Goal: Information Seeking & Learning: Learn about a topic

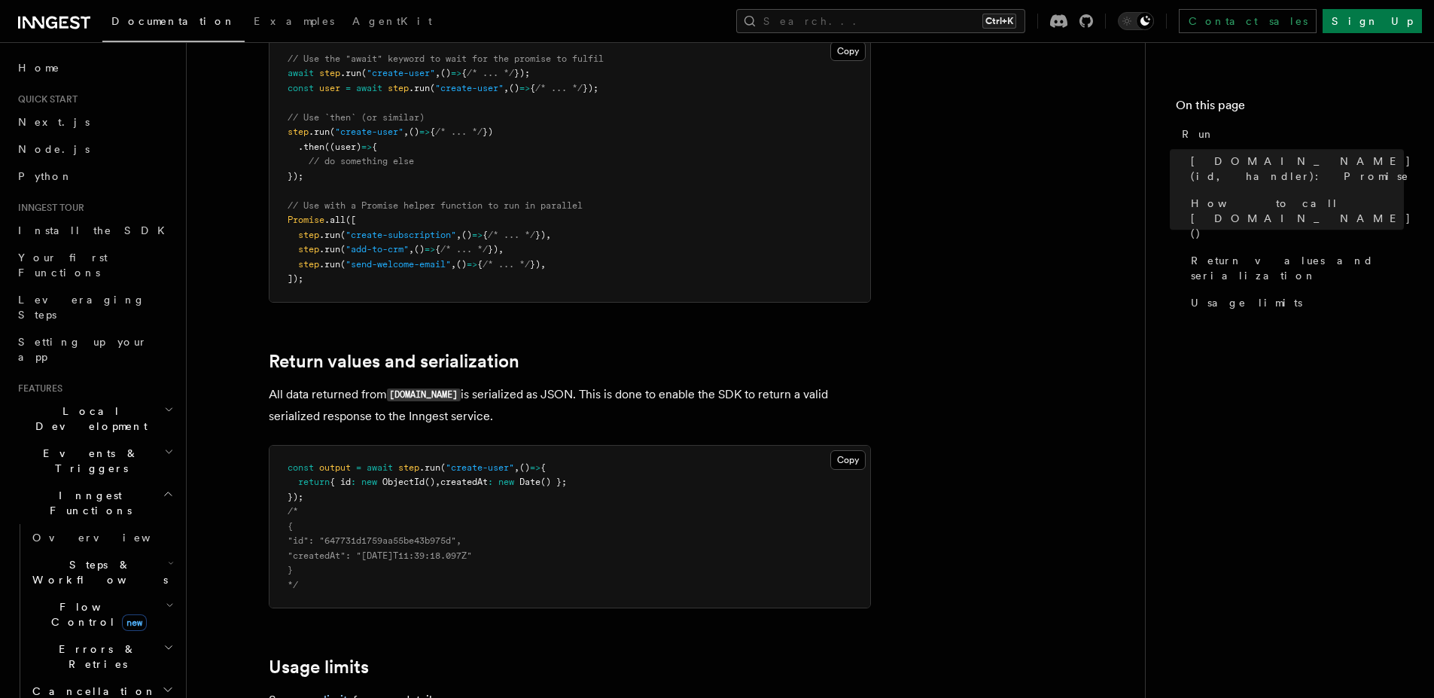
scroll to position [1174, 0]
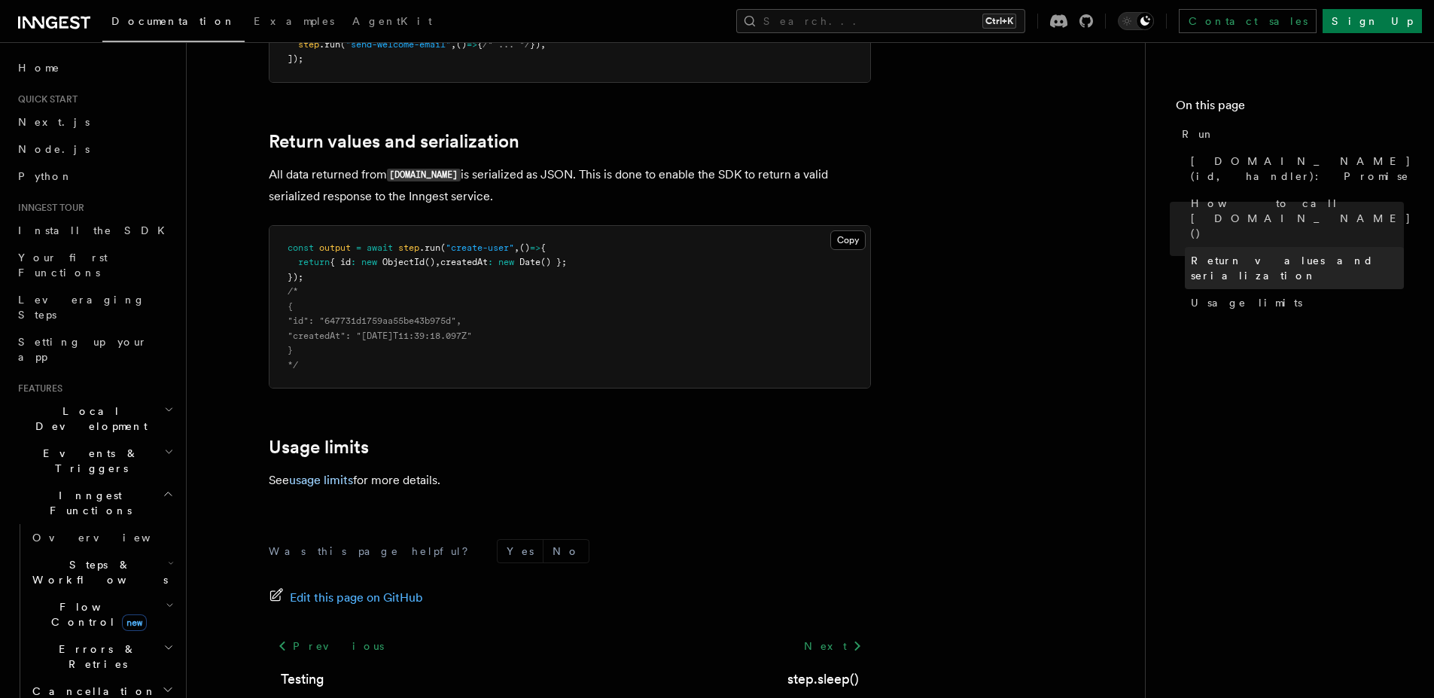
click at [1227, 253] on span "Return values and serialization" at bounding box center [1297, 268] width 213 height 30
drag, startPoint x: 643, startPoint y: 144, endPoint x: 254, endPoint y: 102, distance: 391.4
click at [498, 324] on pre "const output = await step .run ( "create-user" , () => { return { id : new Obje…" at bounding box center [569, 308] width 601 height 163
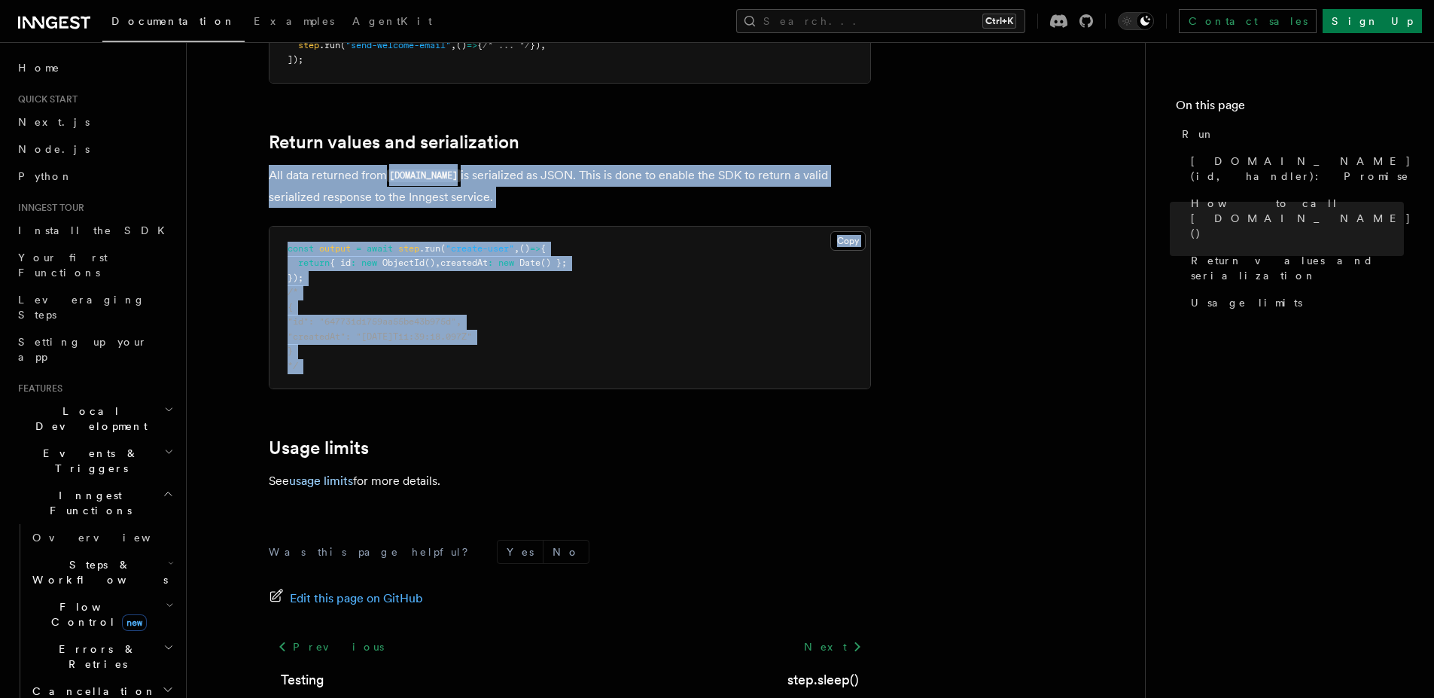
drag, startPoint x: 461, startPoint y: 310, endPoint x: 263, endPoint y: 111, distance: 280.4
copy article "All data returned from step.run is serialized as JSON. This is done to enable t…"
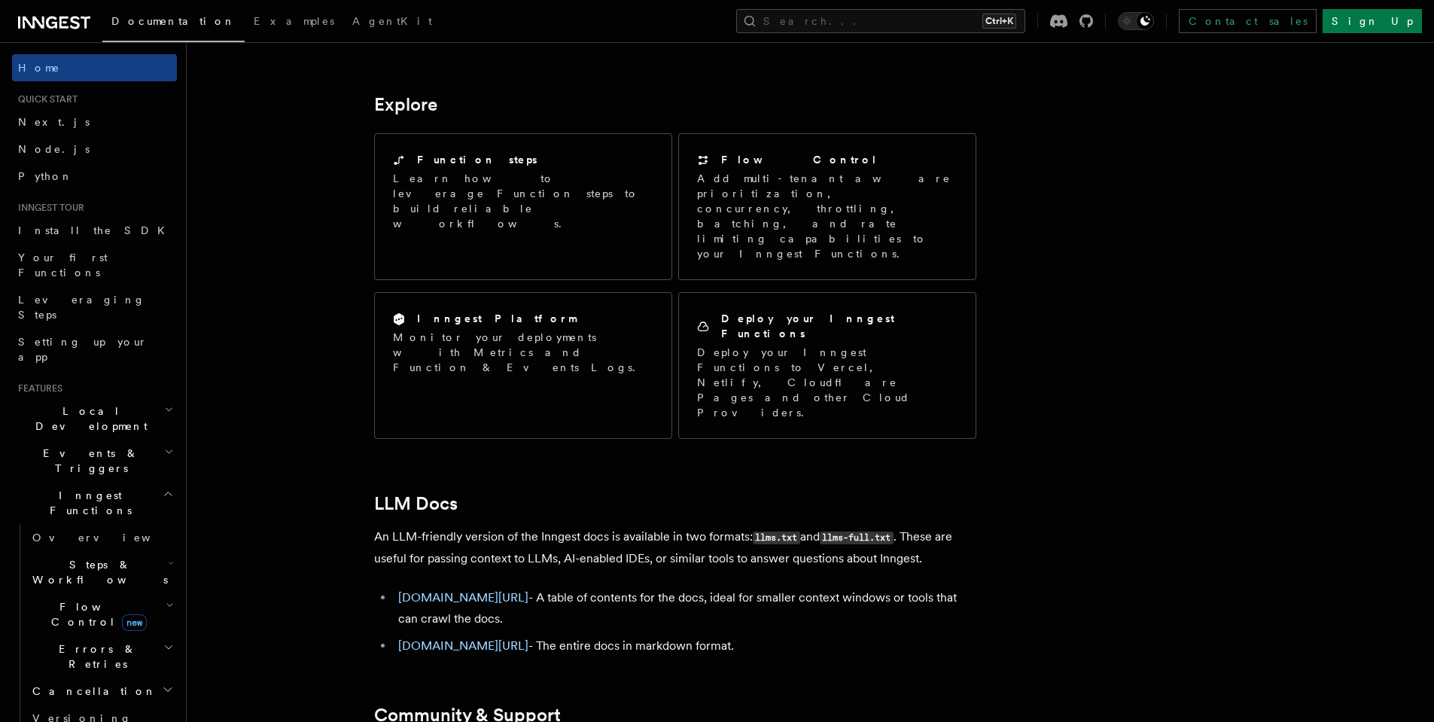
scroll to position [1199, 0]
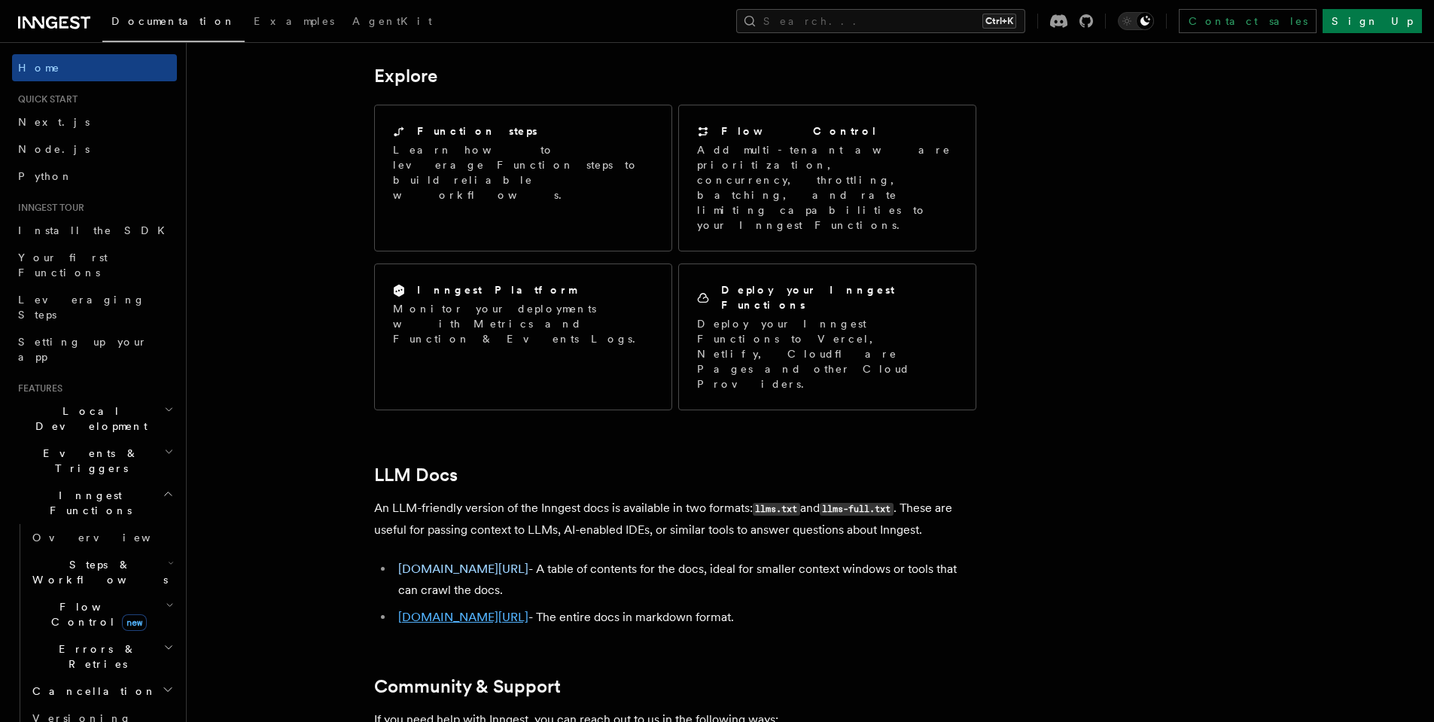
click at [495, 610] on link "inngest.com/llms-full.txt" at bounding box center [463, 617] width 130 height 14
click at [474, 561] on link "inngest.com/llms.txt" at bounding box center [463, 568] width 130 height 14
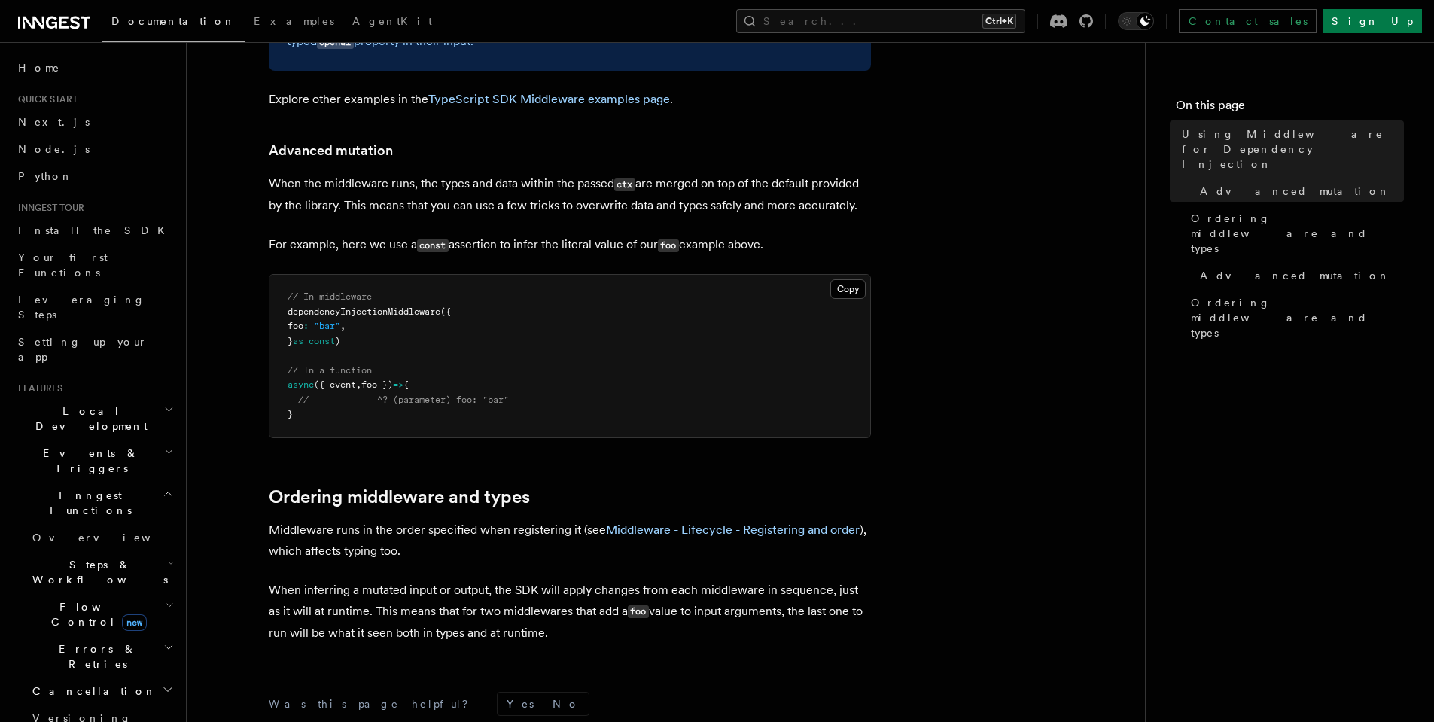
click at [105, 557] on span "Steps & Workflows" at bounding box center [96, 572] width 141 height 30
click at [111, 593] on link "Overview" at bounding box center [109, 606] width 136 height 27
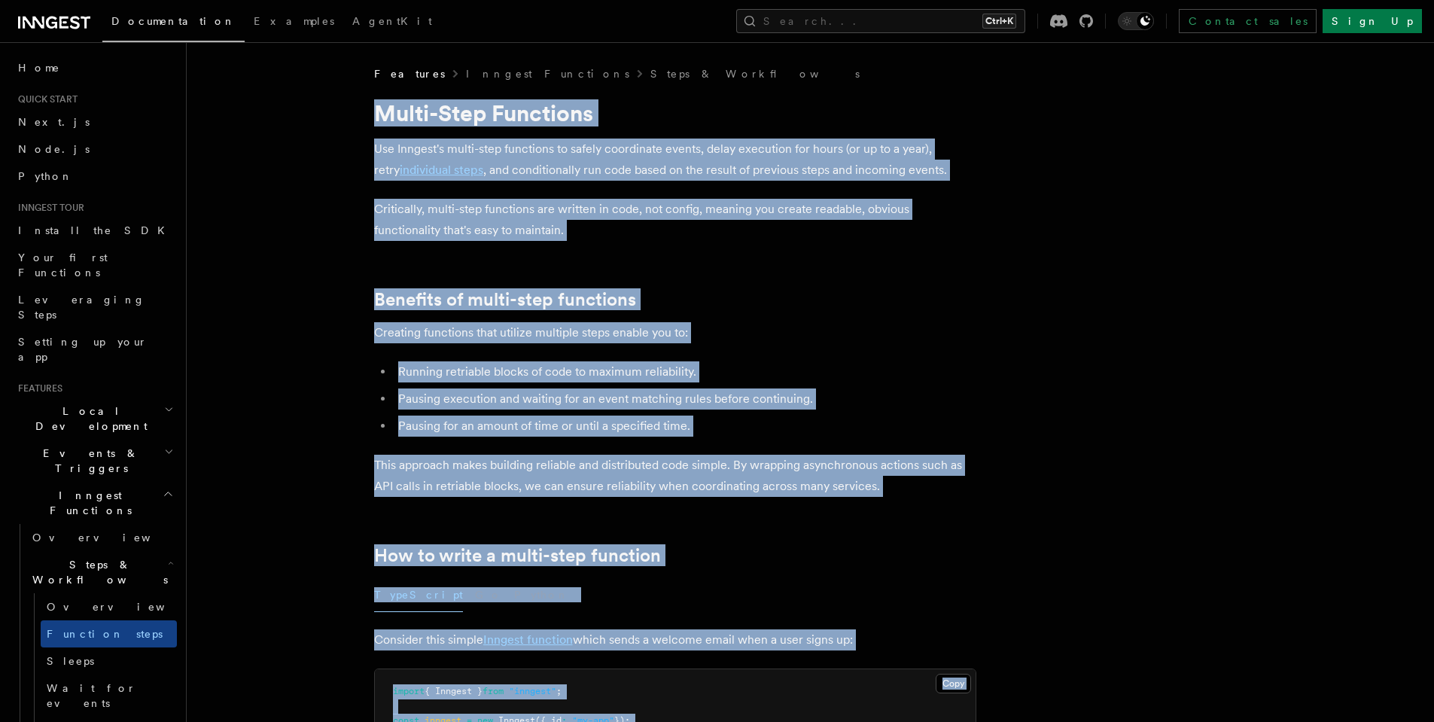
drag, startPoint x: 553, startPoint y: 524, endPoint x: 351, endPoint y: 90, distance: 478.1
copy article "Multi-Step Functions Use Inngest's multi-step functions to safely coordinate ev…"
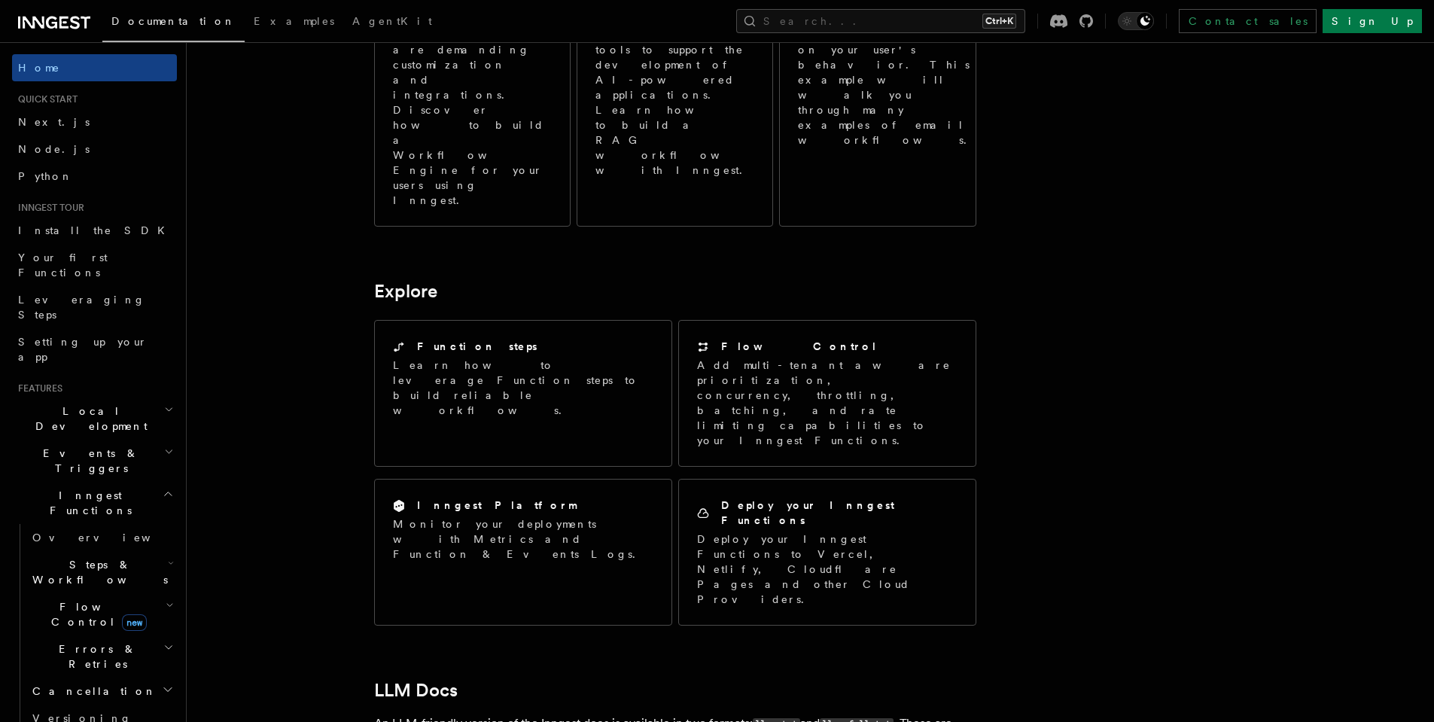
scroll to position [993, 0]
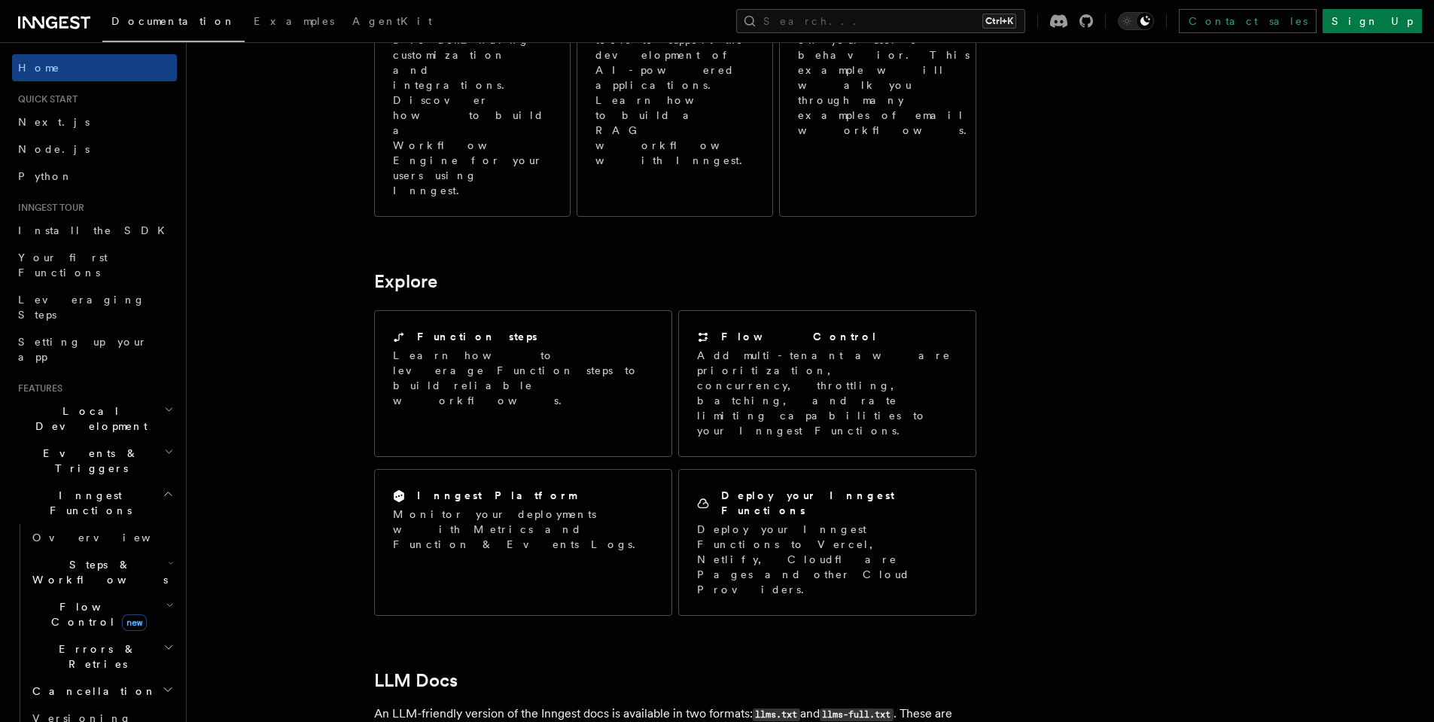
click at [75, 599] on span "Flow Control new" at bounding box center [95, 614] width 139 height 30
click at [83, 557] on span "Steps & Workflows" at bounding box center [96, 572] width 141 height 30
click at [112, 628] on span "Function steps" at bounding box center [105, 634] width 116 height 12
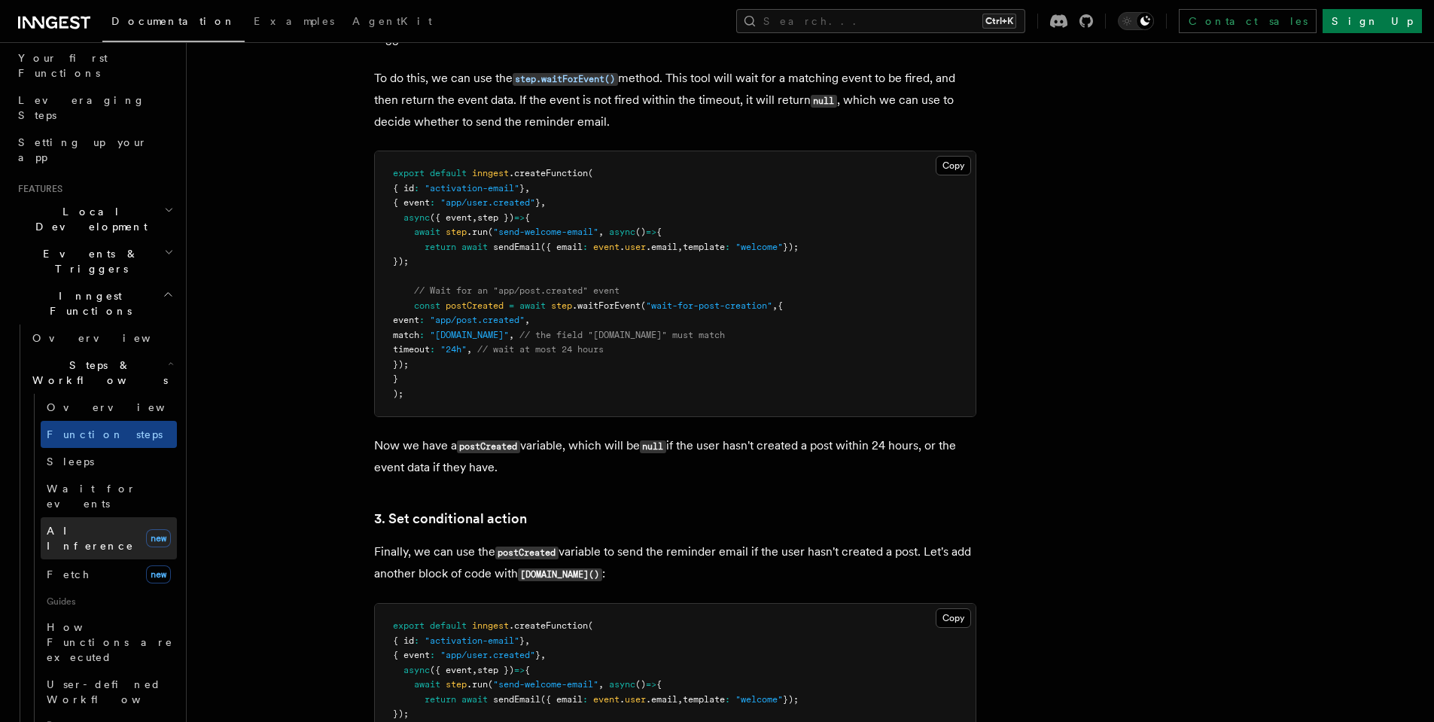
scroll to position [271, 0]
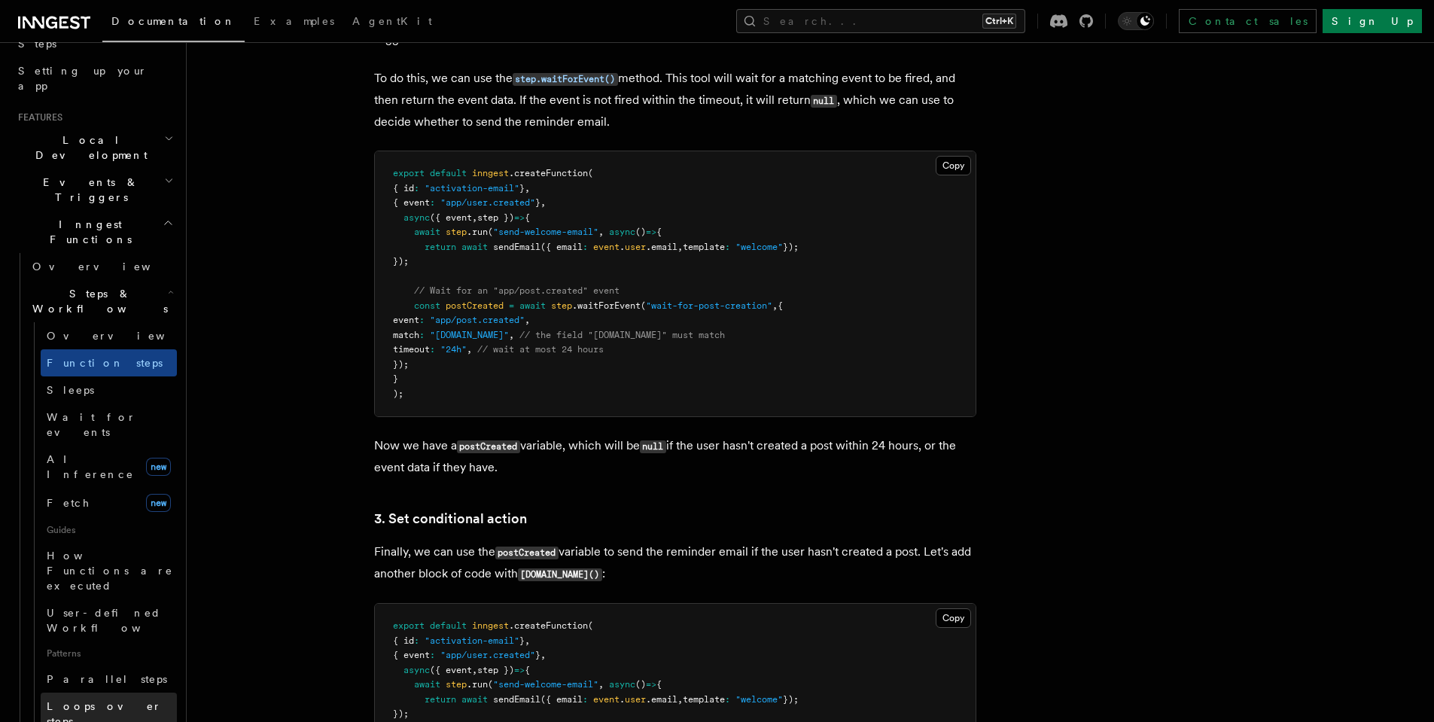
click at [108, 700] on span "Loops over steps" at bounding box center [104, 713] width 115 height 27
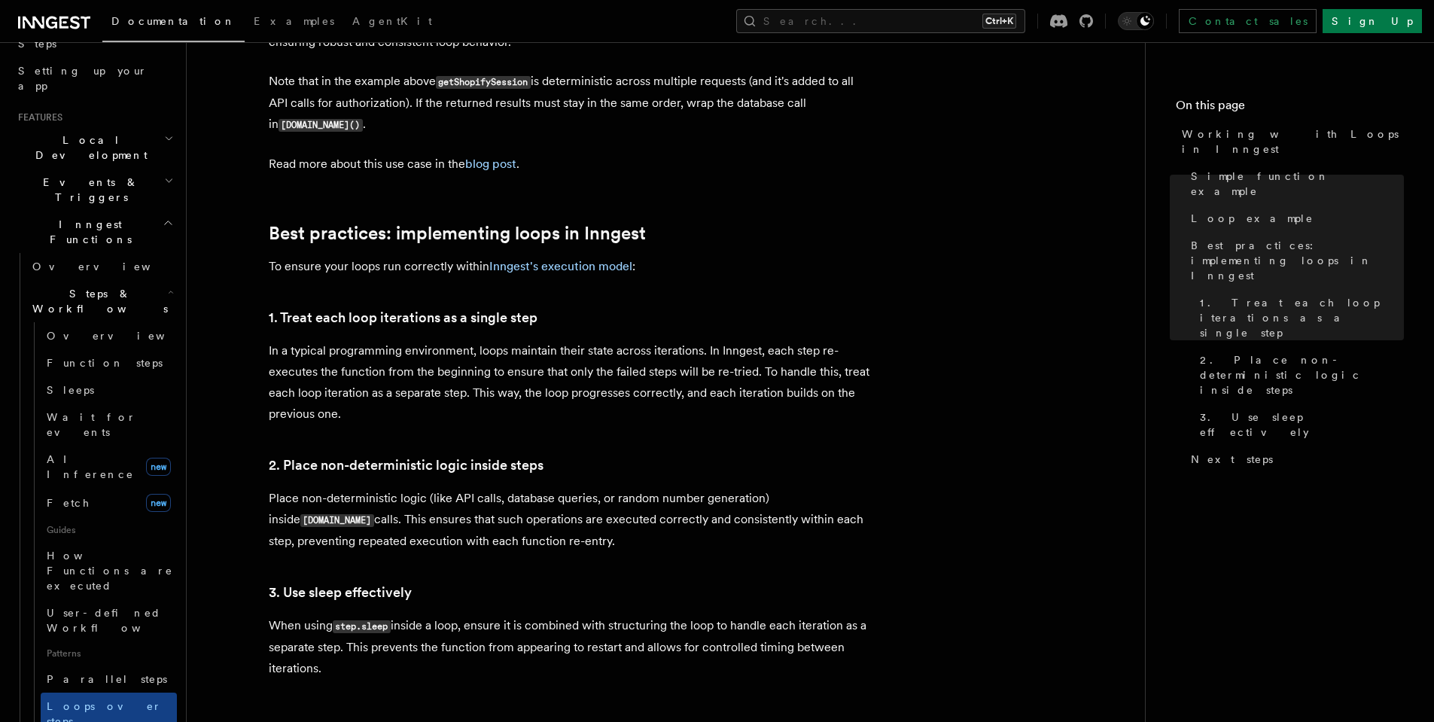
scroll to position [2348, 0]
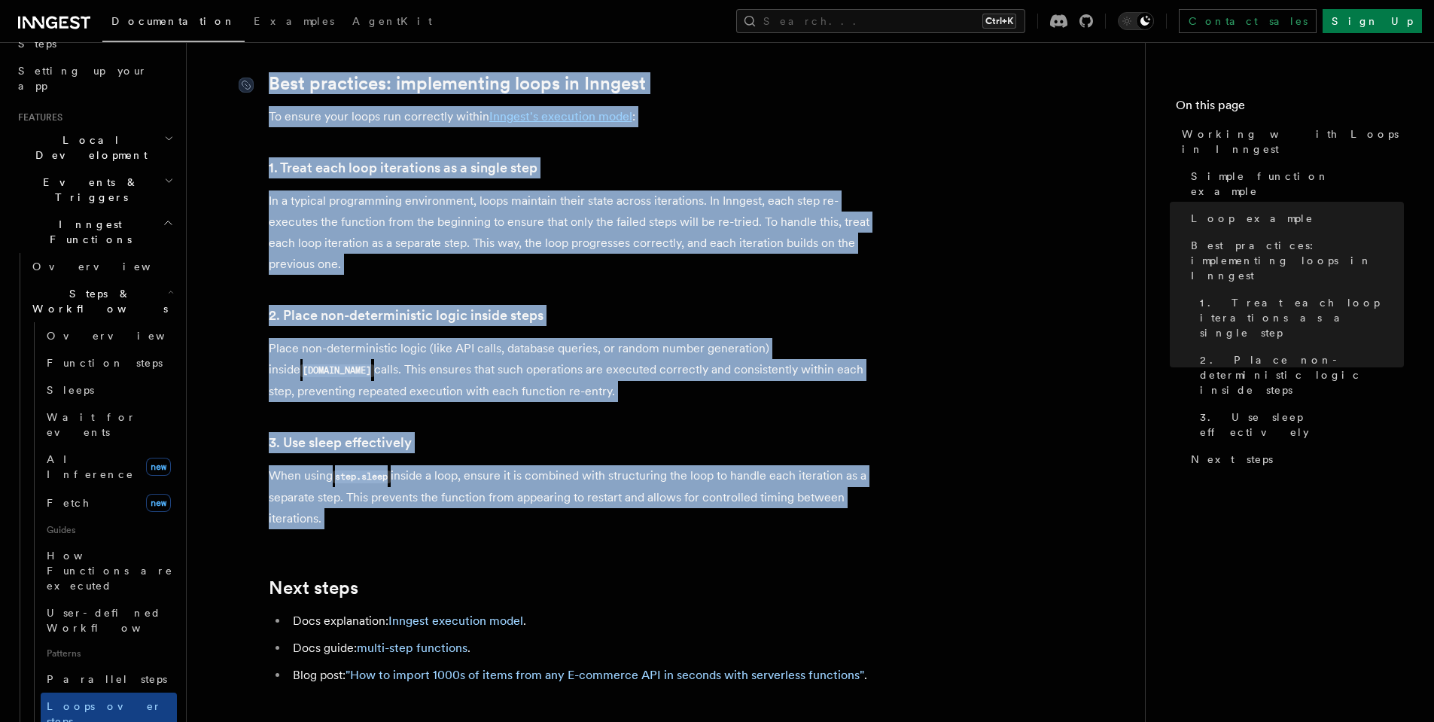
drag, startPoint x: 373, startPoint y: 518, endPoint x: 273, endPoint y: 60, distance: 468.2
copy article "Best practices: implementing loops in Inngest To ensure your loops run correctl…"
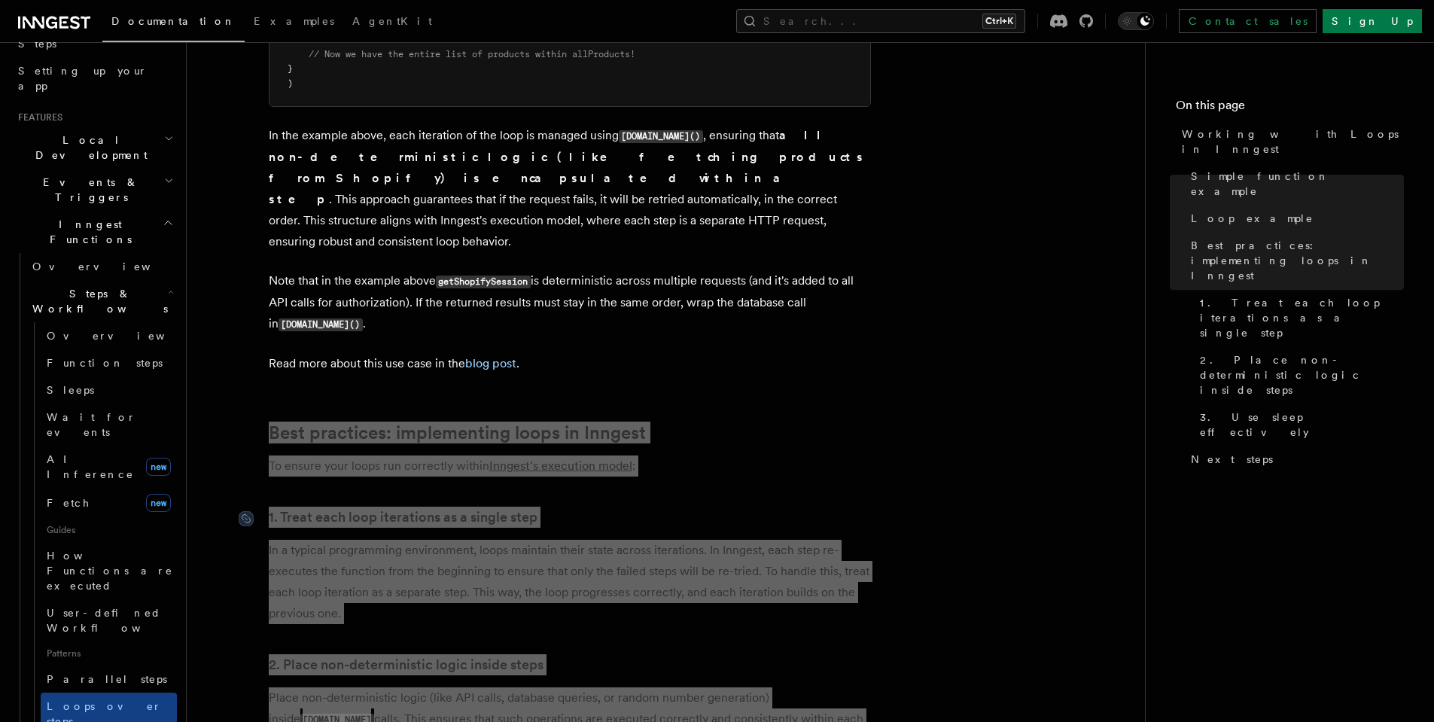
scroll to position [2077, 0]
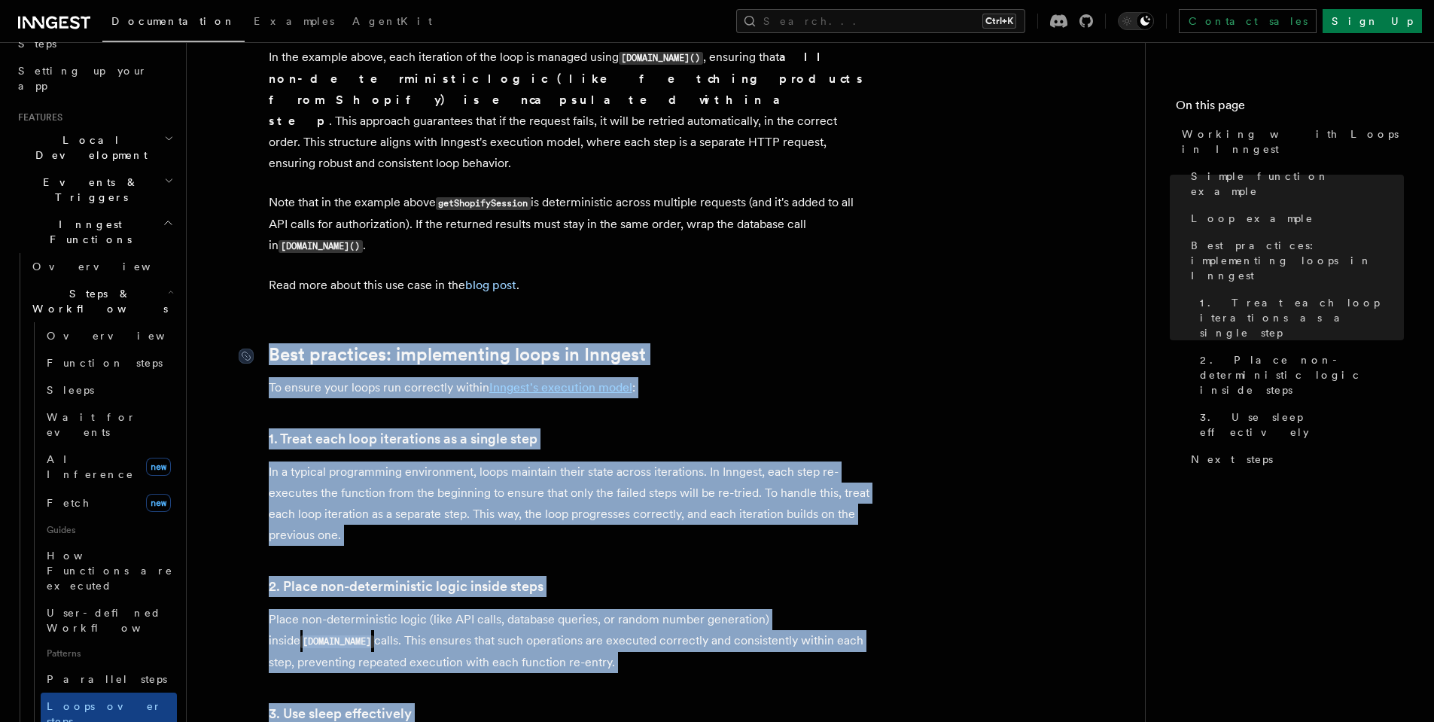
click at [604, 345] on link "Best practices: implementing loops in Inngest" at bounding box center [457, 354] width 377 height 21
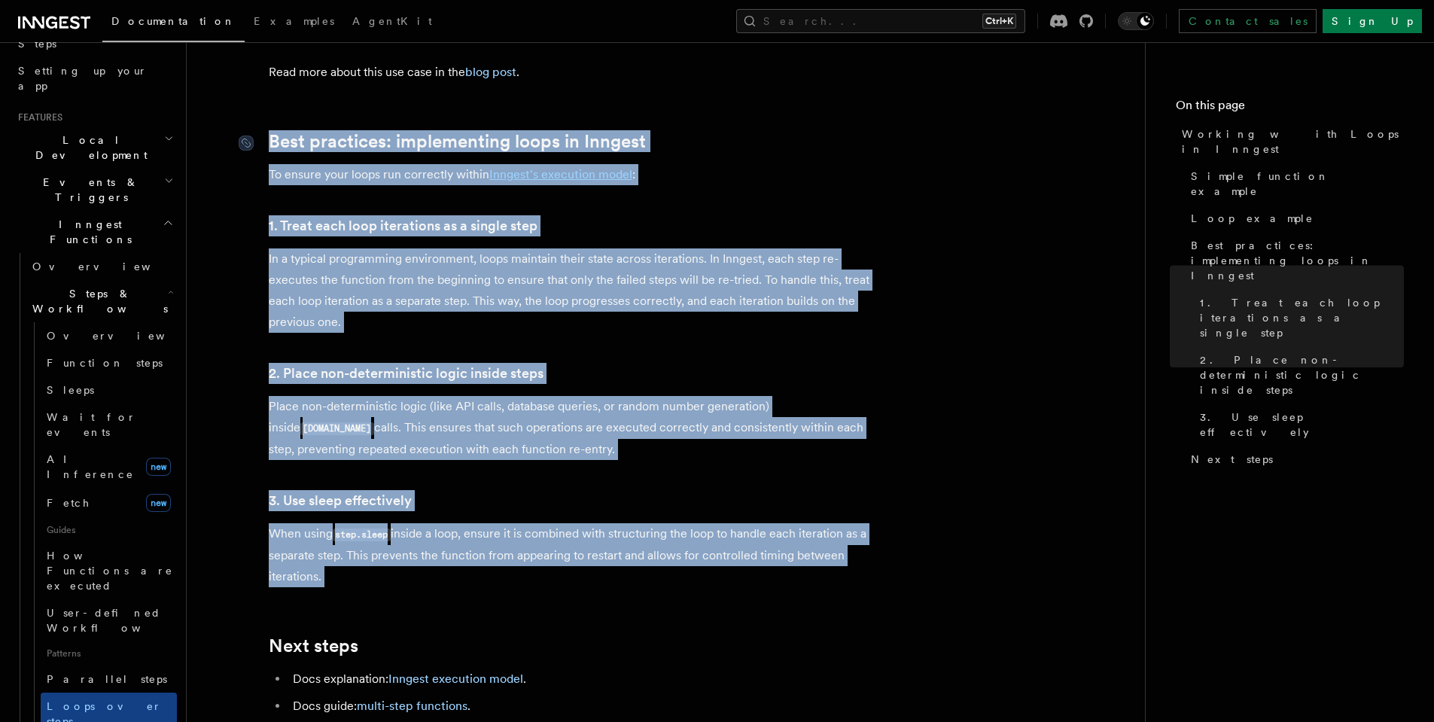
scroll to position [2137, 0]
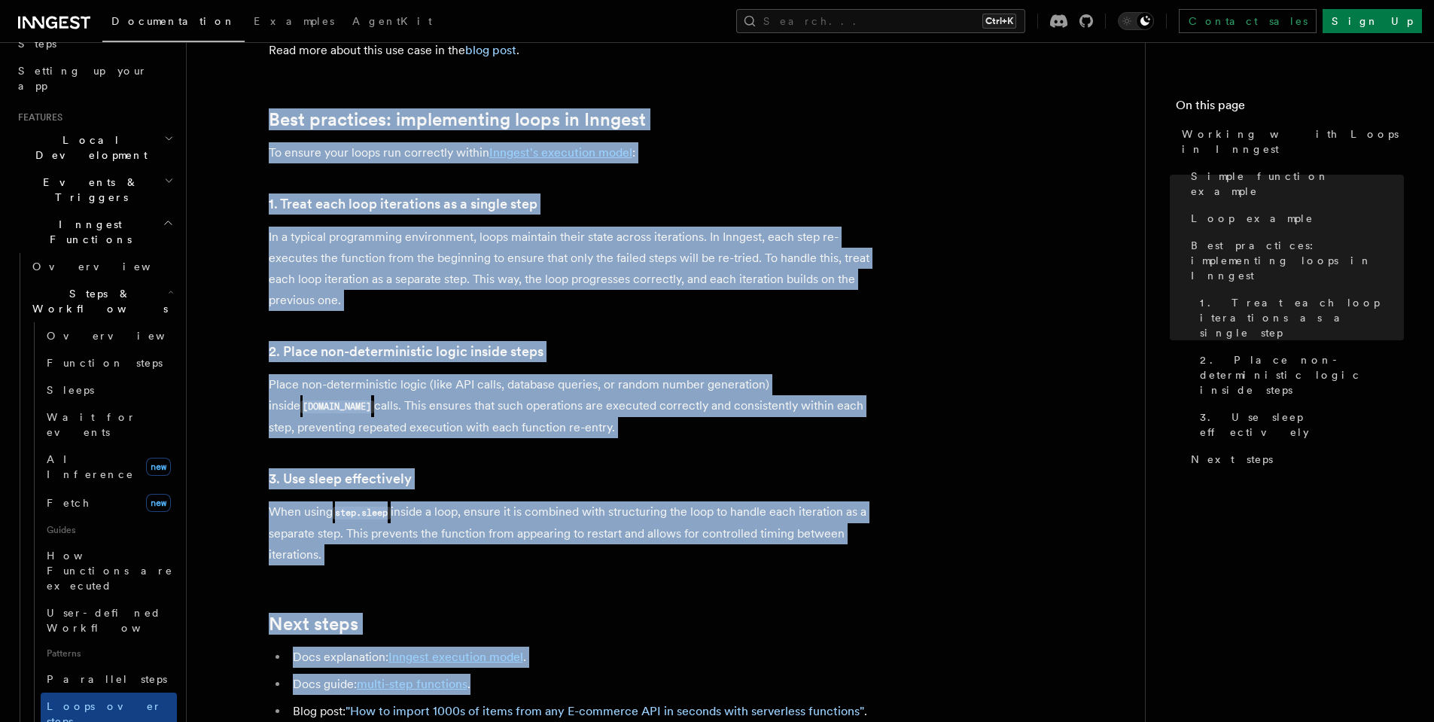
scroll to position [2589, 0]
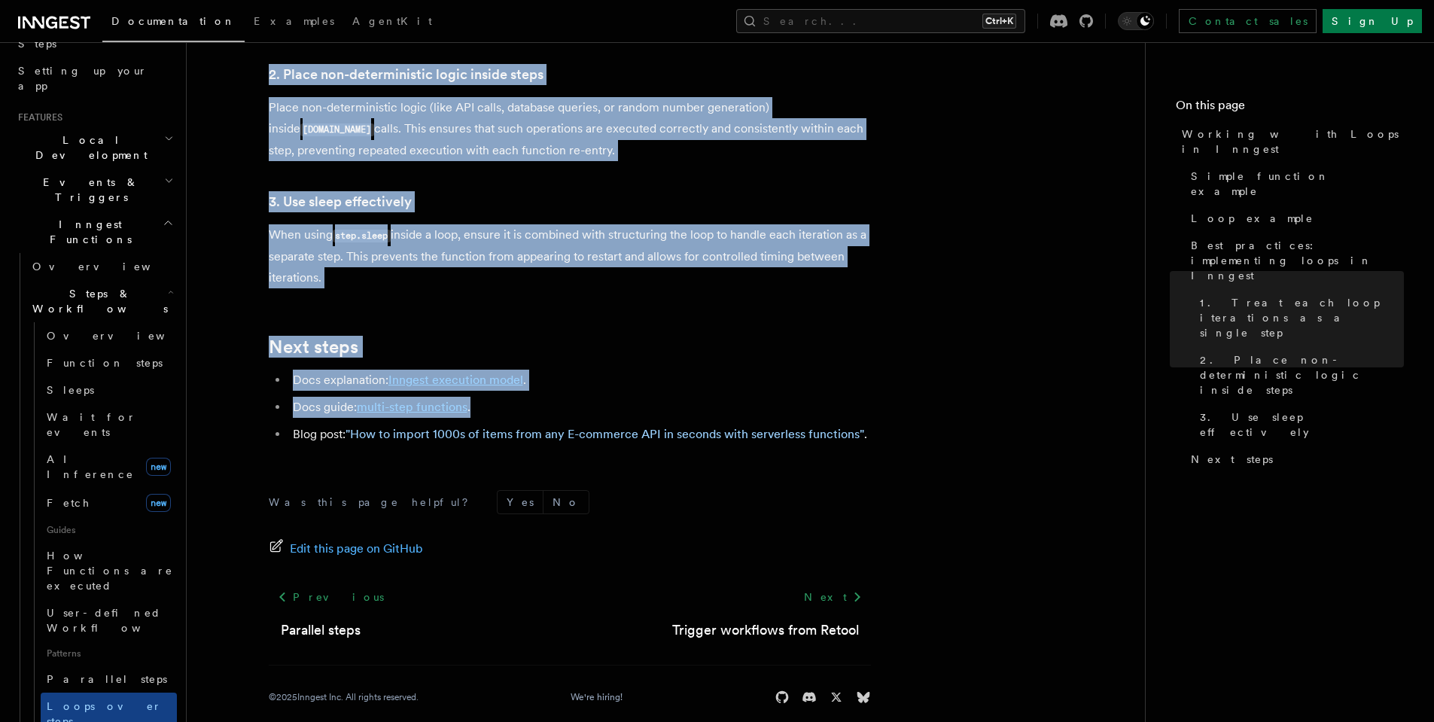
drag, startPoint x: 271, startPoint y: 254, endPoint x: 531, endPoint y: 260, distance: 259.7
copy article "Best practices: implementing loops in Inngest To ensure your loops run correctl…"
